Goal: Task Accomplishment & Management: Use online tool/utility

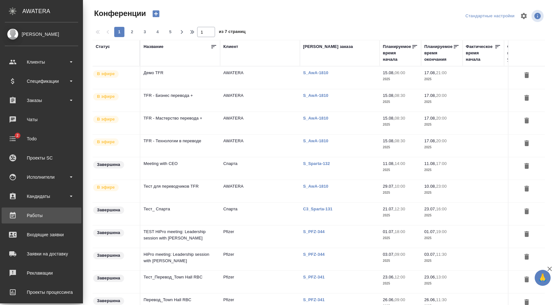
scroll to position [64, 0]
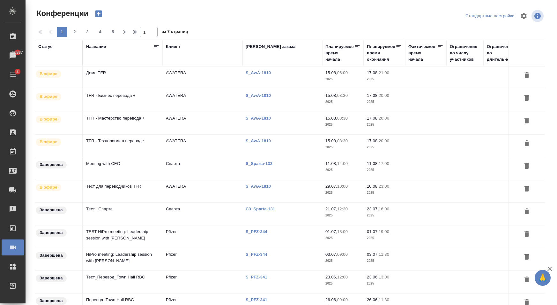
click at [214, 77] on td "AWATERA" at bounding box center [203, 77] width 80 height 22
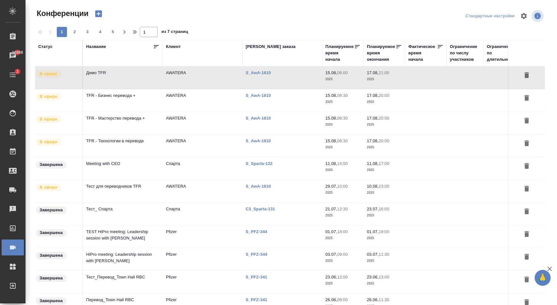
click at [229, 89] on td "AWATERA" at bounding box center [203, 77] width 80 height 22
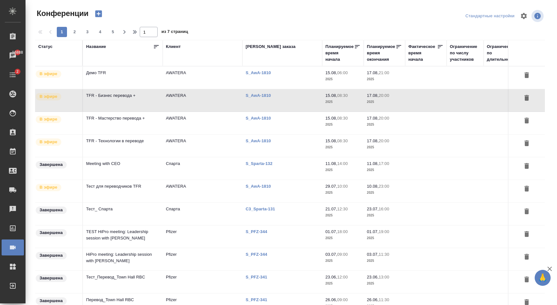
click at [229, 89] on td "AWATERA" at bounding box center [203, 77] width 80 height 22
click at [187, 89] on td "AWATERA" at bounding box center [203, 77] width 80 height 22
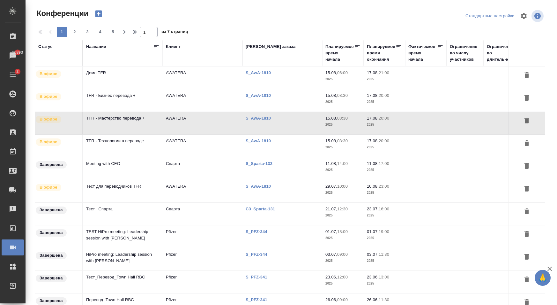
click at [201, 89] on td "AWATERA" at bounding box center [203, 77] width 80 height 22
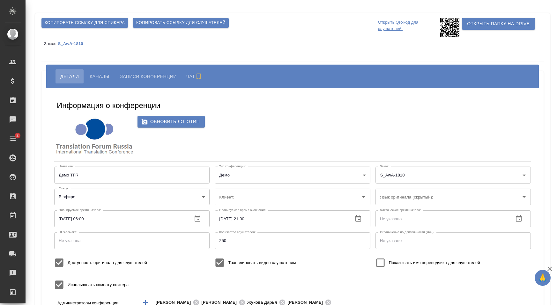
type input "AWATERA"
type input "Английский"
click at [197, 23] on span "Копировать ссылку для слушателей" at bounding box center [180, 22] width 89 height 7
type input "AWATERA"
click at [201, 24] on span "Копировать ссылку для слушателей" at bounding box center [180, 22] width 89 height 7
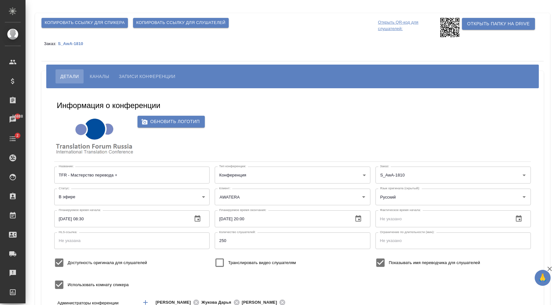
click at [199, 20] on span "Копировать ссылку для слушателей" at bounding box center [180, 22] width 89 height 7
click at [262, 22] on div "Копировать ссылку для спикера Копировать ссылку для слушателей" at bounding box center [208, 22] width 339 height 15
type input "AWATERA"
click at [199, 24] on span "Копировать ссылку для слушателей" at bounding box center [180, 22] width 89 height 7
